Goal: Find specific page/section: Find specific page/section

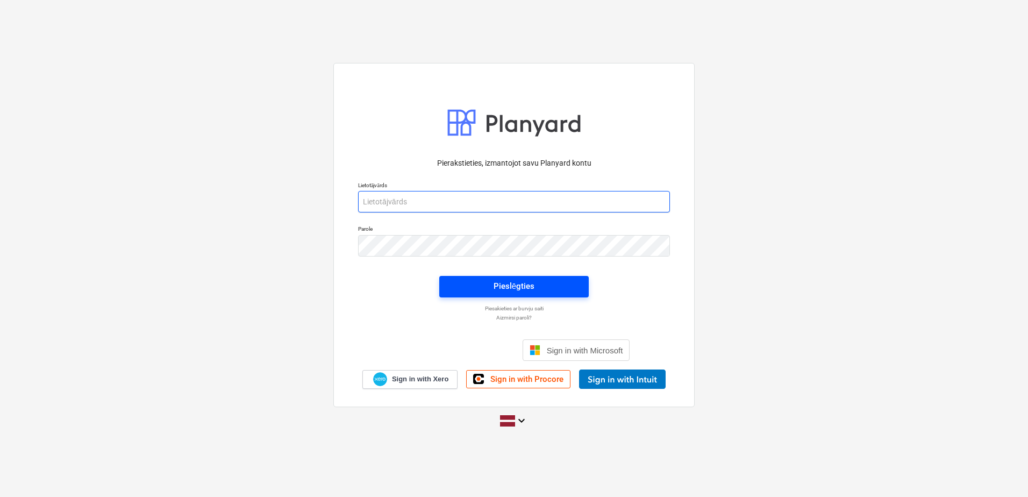
type input "[PERSON_NAME][EMAIL_ADDRESS][DOMAIN_NAME]"
click at [507, 285] on div "Pieslēgties" at bounding box center [513, 286] width 41 height 14
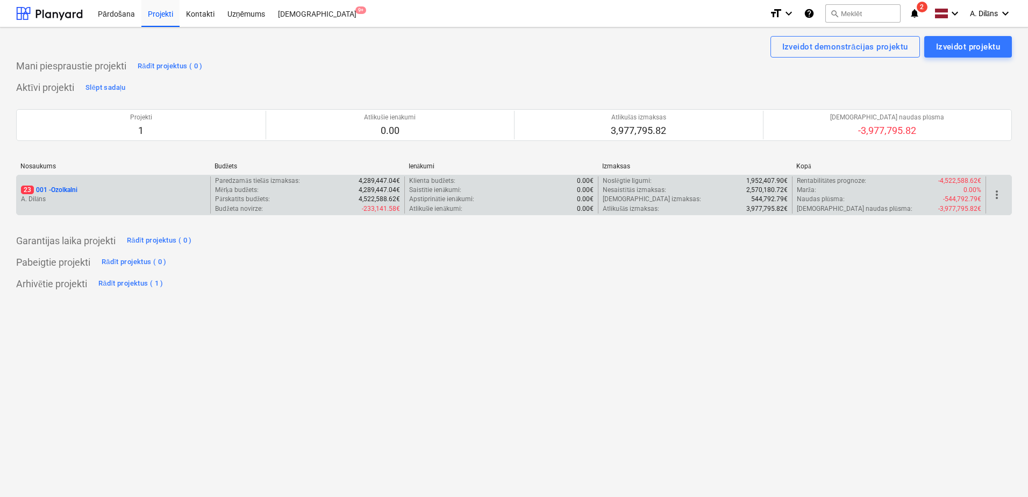
click at [165, 195] on p "A. Dilāns" at bounding box center [113, 199] width 185 height 9
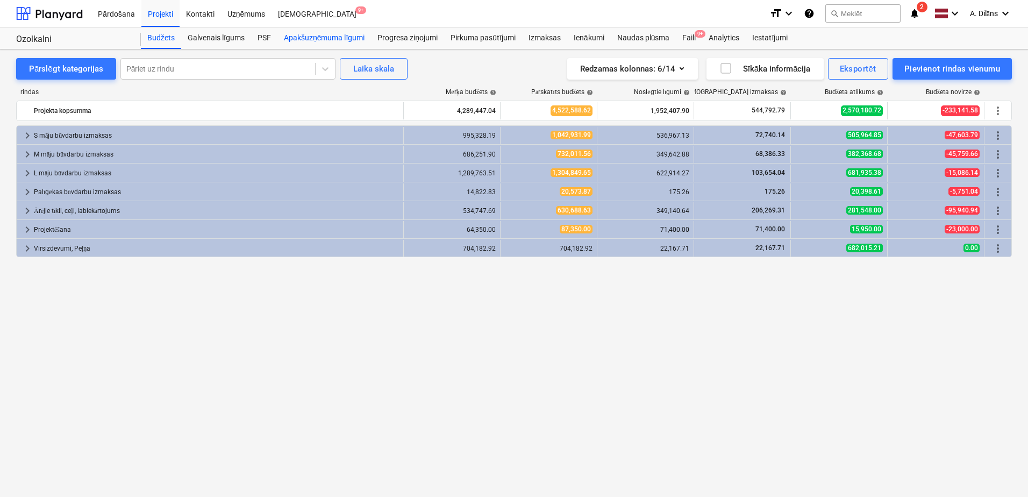
click at [320, 37] on div "Apakšuzņēmuma līgumi" at bounding box center [324, 38] width 94 height 22
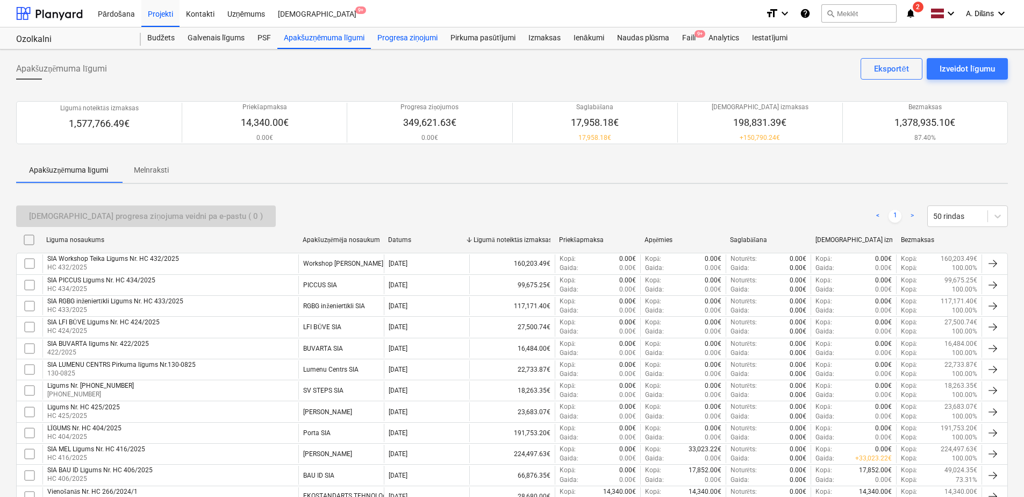
click at [413, 38] on div "Progresa ziņojumi" at bounding box center [407, 38] width 73 height 22
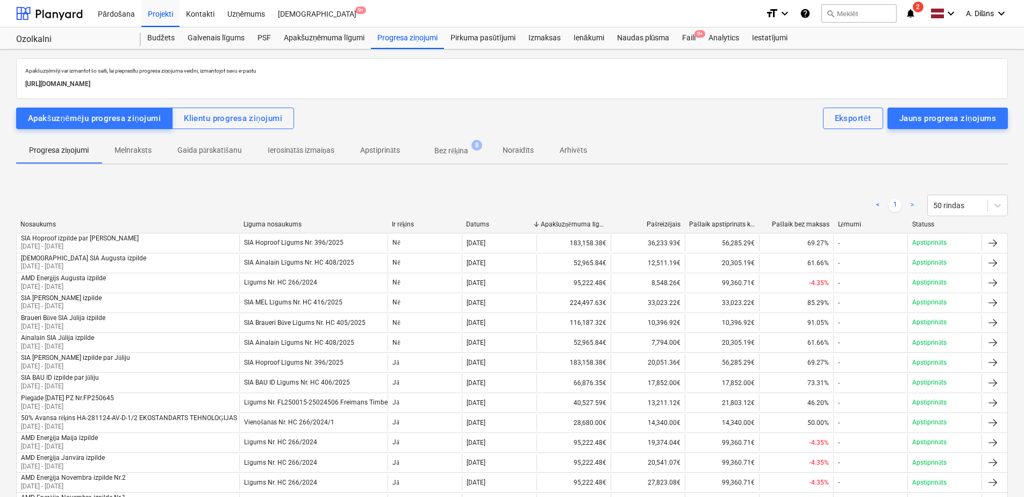
click at [455, 151] on p "Bez rēķina" at bounding box center [451, 150] width 34 height 11
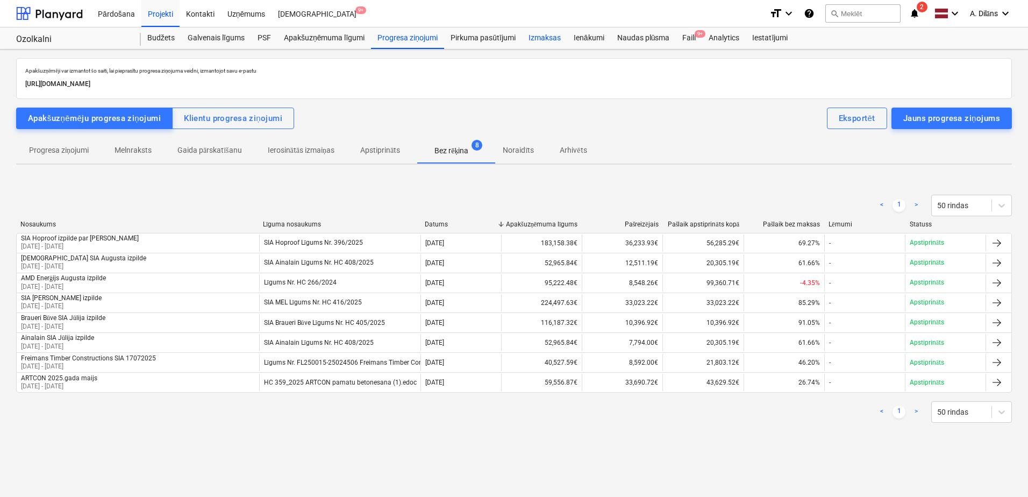
click at [546, 39] on div "Izmaksas" at bounding box center [544, 38] width 45 height 22
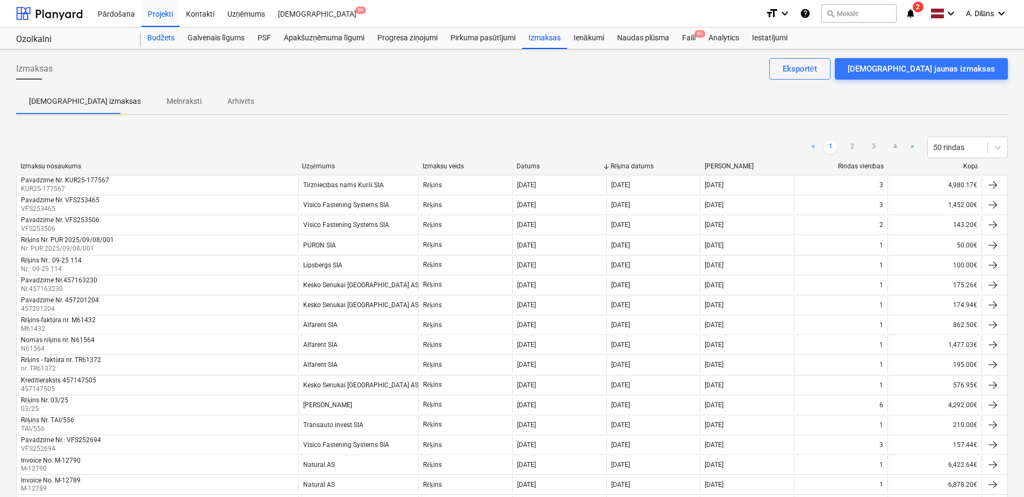
click at [157, 44] on div "Budžets" at bounding box center [161, 38] width 40 height 22
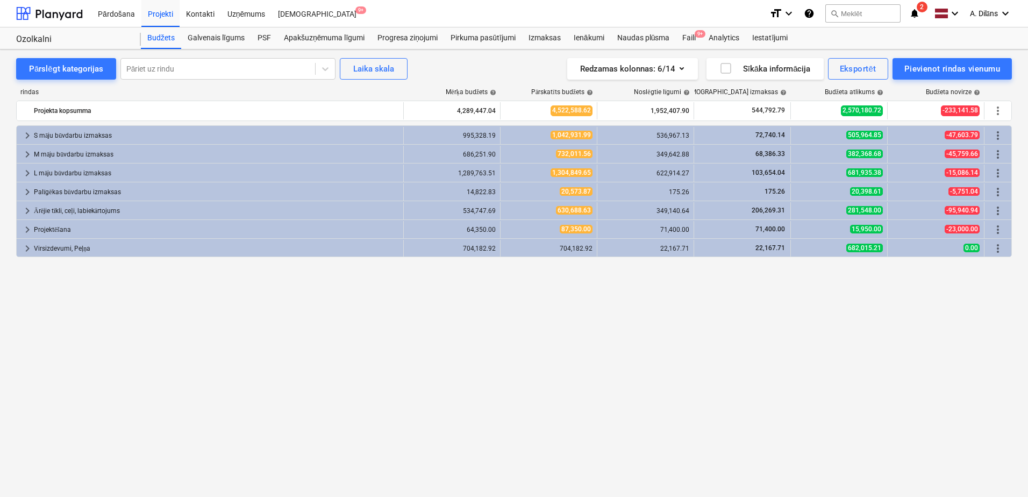
click at [303, 334] on div "keyboard_arrow_right S māju būvdarbu izmaksas 995,328.19 1,042,931.99 536,967.1…" at bounding box center [513, 288] width 995 height 327
drag, startPoint x: 303, startPoint y: 334, endPoint x: 256, endPoint y: 325, distance: 48.3
click at [250, 324] on div "keyboard_arrow_right S māju būvdarbu izmaksas 995,328.19 1,042,931.99 536,967.1…" at bounding box center [513, 288] width 995 height 327
click at [924, 9] on span "2" at bounding box center [921, 7] width 11 height 11
click at [261, 38] on div "PSF" at bounding box center [264, 38] width 26 height 22
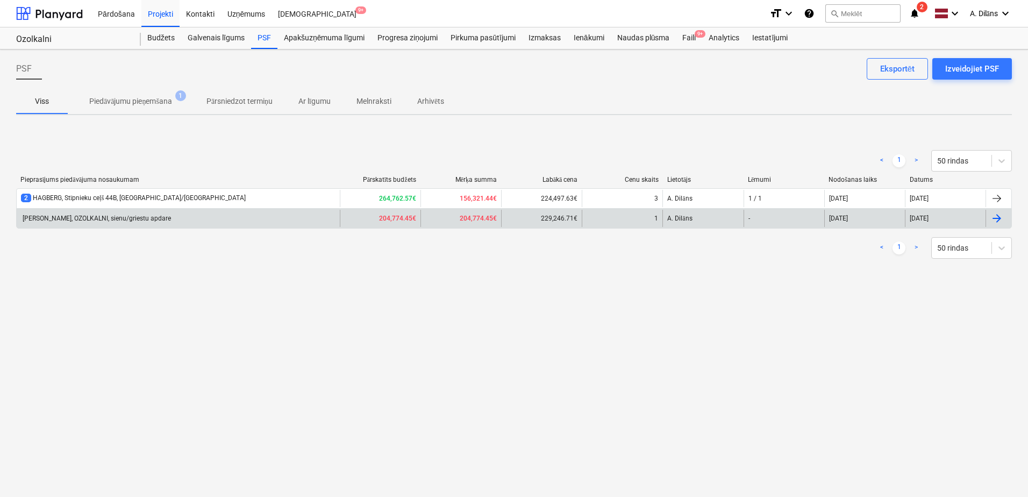
click at [292, 224] on div "[PERSON_NAME], OZOLKALNI, sienu/griestu apdare" at bounding box center [178, 218] width 323 height 17
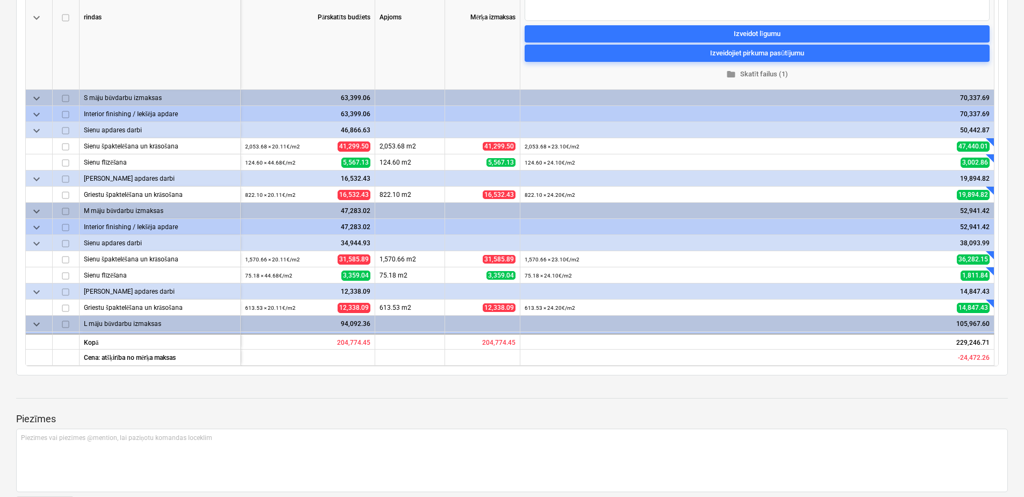
drag, startPoint x: 312, startPoint y: 390, endPoint x: 299, endPoint y: 388, distance: 13.6
drag, startPoint x: 299, startPoint y: 388, endPoint x: 264, endPoint y: 391, distance: 35.1
click at [264, 391] on div at bounding box center [512, 388] width 992 height 9
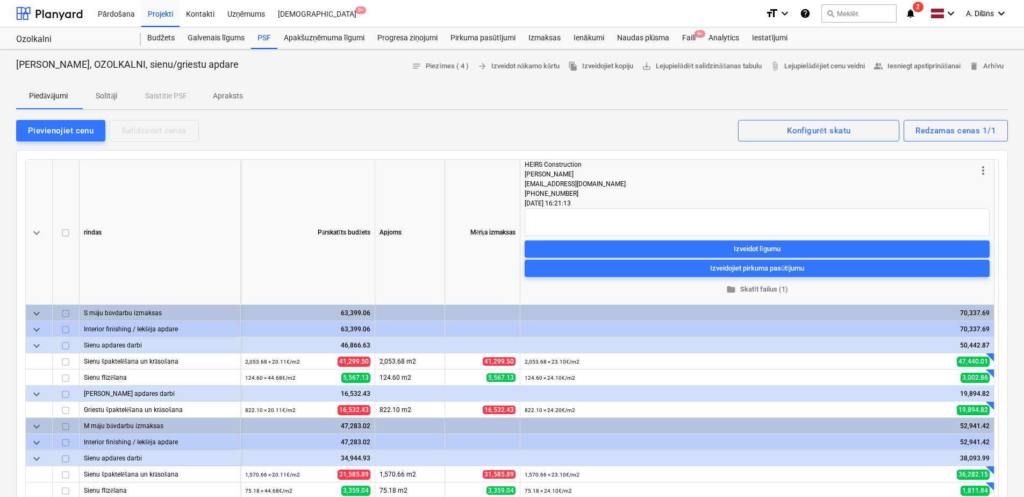
click at [112, 97] on p "Solītāji" at bounding box center [107, 95] width 26 height 11
type textarea "x"
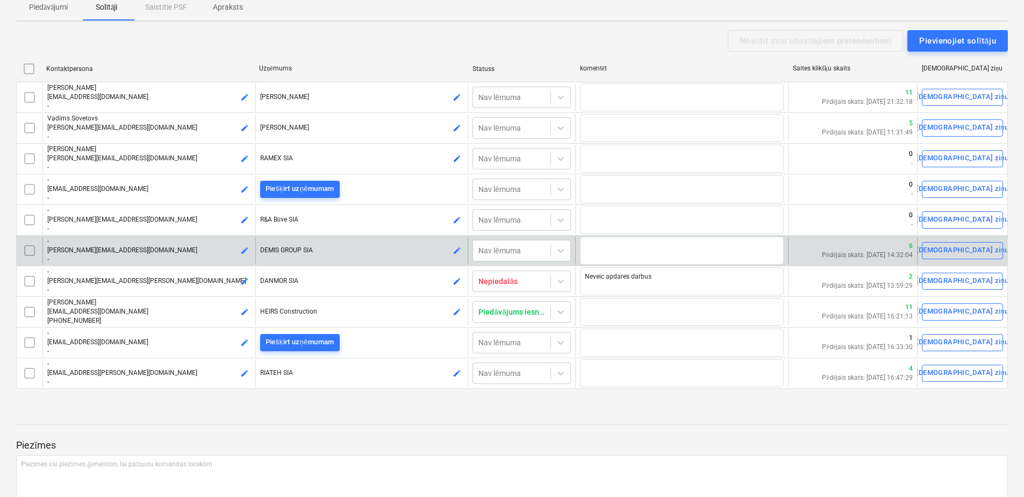
scroll to position [108, 0]
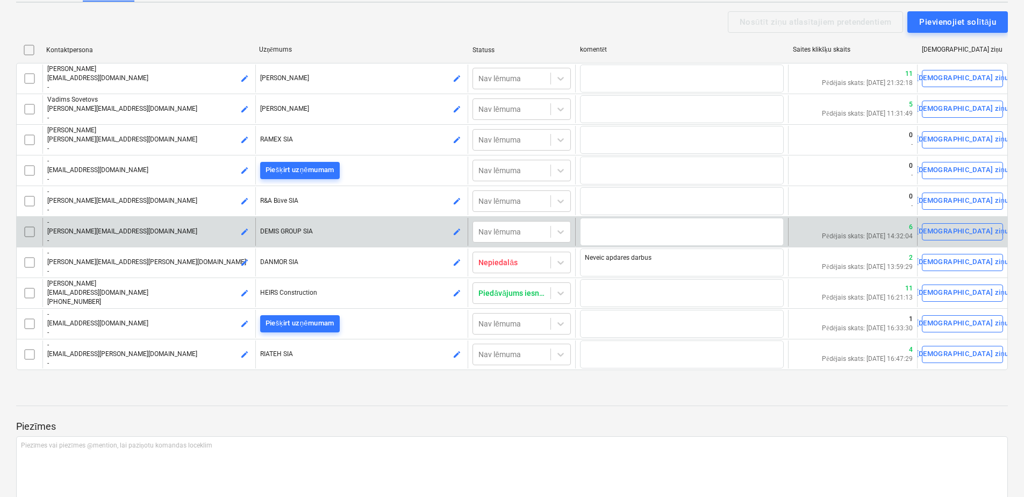
click at [911, 228] on p "6" at bounding box center [867, 227] width 91 height 9
click at [887, 230] on p "6" at bounding box center [867, 227] width 91 height 9
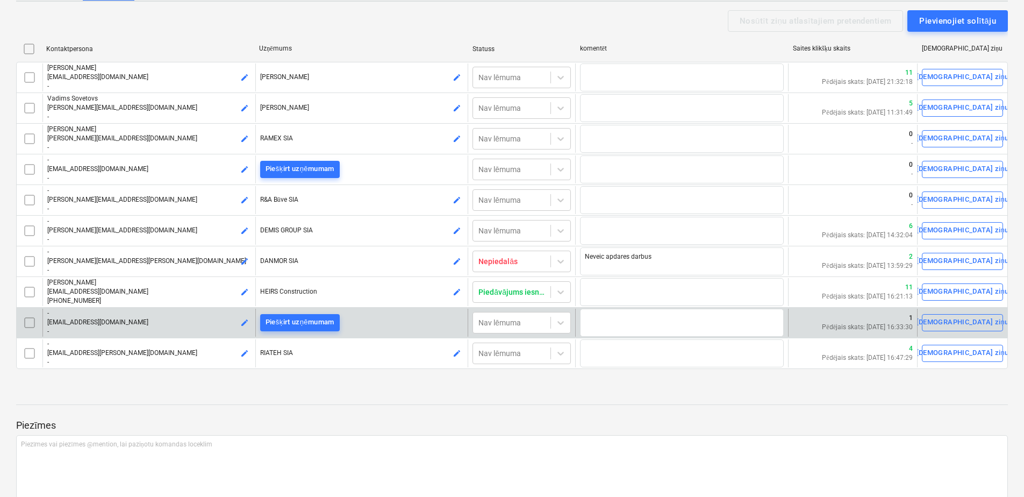
scroll to position [0, 0]
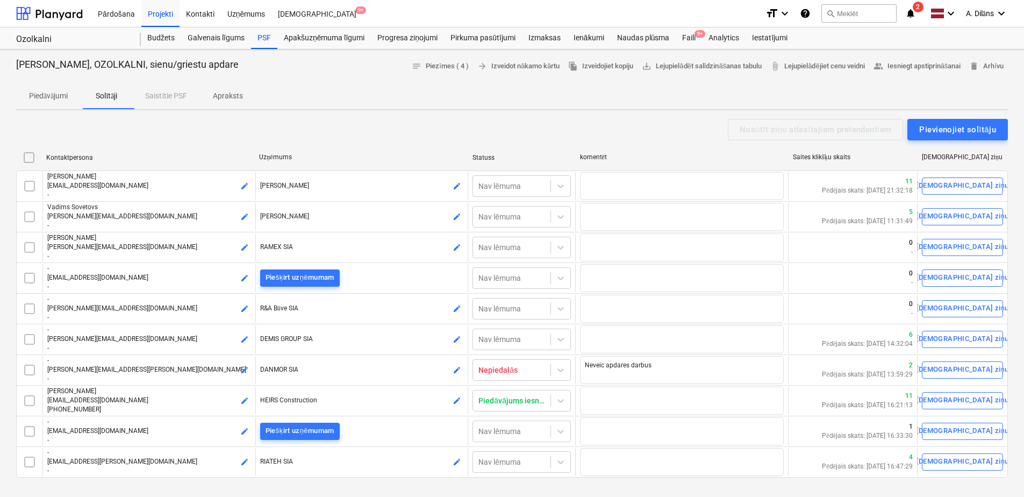
drag, startPoint x: 730, startPoint y: 95, endPoint x: 701, endPoint y: 101, distance: 30.0
drag, startPoint x: 701, startPoint y: 101, endPoint x: 680, endPoint y: 101, distance: 21.0
drag, startPoint x: 680, startPoint y: 101, endPoint x: 636, endPoint y: 117, distance: 46.6
